Goal: Check status: Check status

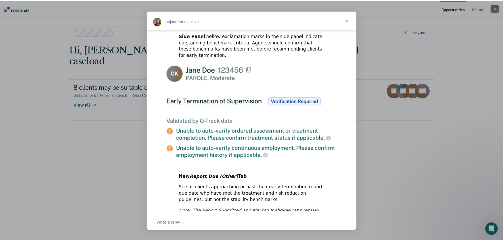
scroll to position [243, 0]
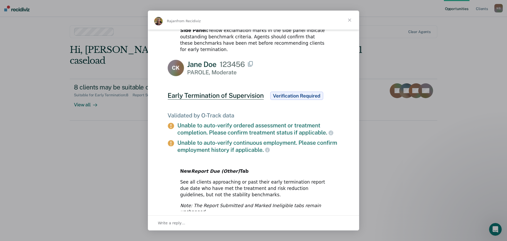
click at [382, 154] on div "Intercom messenger" at bounding box center [253, 120] width 507 height 241
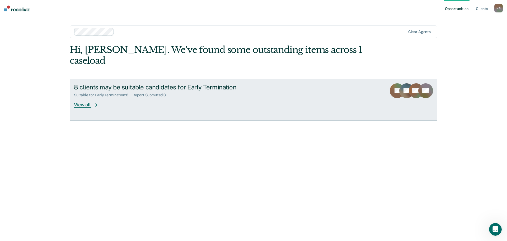
click at [143, 93] on div "Report Submitted : 3" at bounding box center [152, 95] width 38 height 4
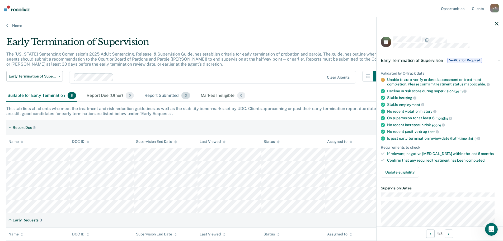
click at [171, 98] on div "Report Submitted 3" at bounding box center [167, 96] width 48 height 12
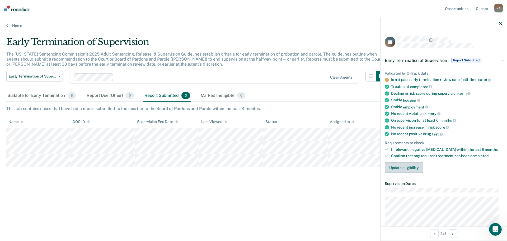
click at [401, 170] on button "Update eligibility" at bounding box center [404, 167] width 38 height 11
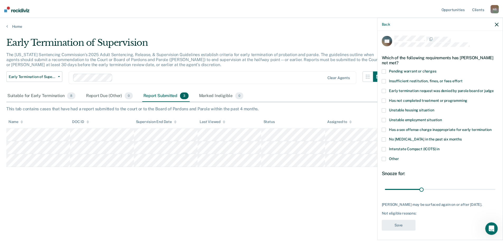
scroll to position [2, 0]
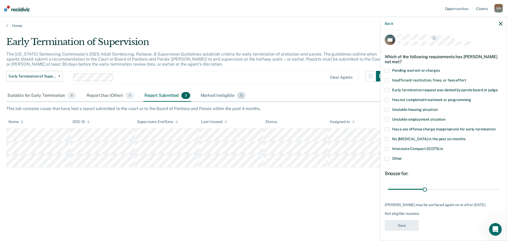
click at [215, 97] on div "Marked Ineligible 0" at bounding box center [223, 96] width 47 height 12
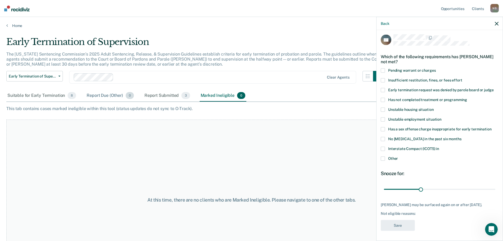
click at [113, 95] on div "Report Due (Other) 0" at bounding box center [110, 96] width 49 height 12
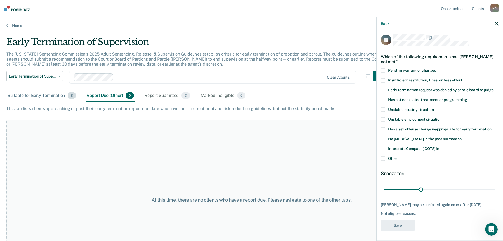
click at [55, 96] on div "Suitable for Early Termination 8" at bounding box center [41, 96] width 71 height 12
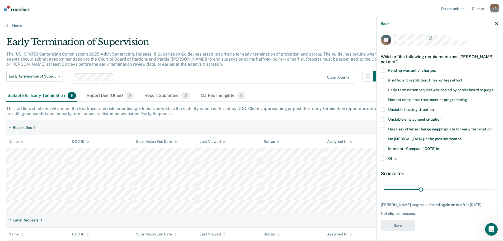
click at [495, 23] on div "Back" at bounding box center [440, 23] width 126 height 13
click at [497, 23] on icon "button" at bounding box center [497, 24] width 4 height 4
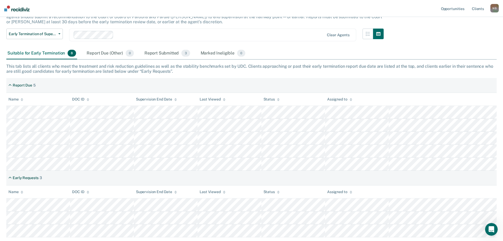
scroll to position [77, 0]
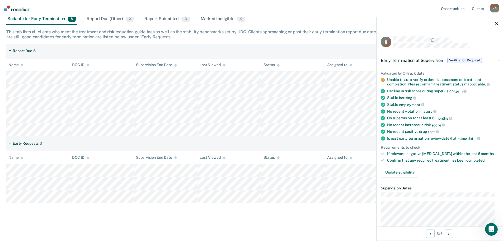
click at [499, 23] on div at bounding box center [440, 23] width 126 height 13
click at [496, 25] on icon "button" at bounding box center [497, 24] width 4 height 4
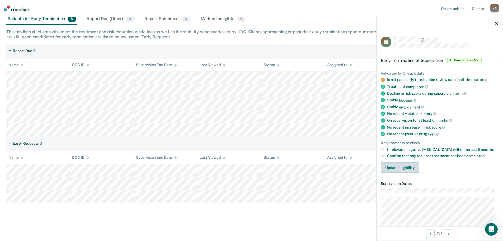
click at [404, 167] on button "Update eligibility" at bounding box center [400, 167] width 38 height 11
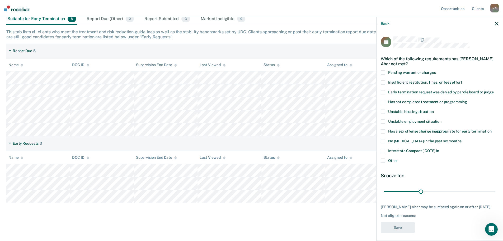
click at [500, 24] on div "Back" at bounding box center [440, 23] width 126 height 13
click at [496, 25] on icon "button" at bounding box center [497, 24] width 4 height 4
